Goal: Navigation & Orientation: Find specific page/section

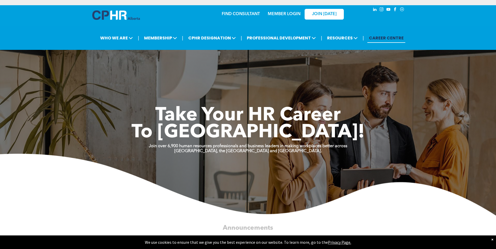
click at [279, 13] on link "MEMBER LOGIN" at bounding box center [284, 14] width 33 height 4
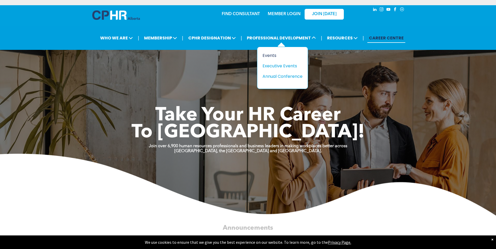
click at [270, 55] on div "Events" at bounding box center [281, 55] width 36 height 7
